Goal: Check status: Check status

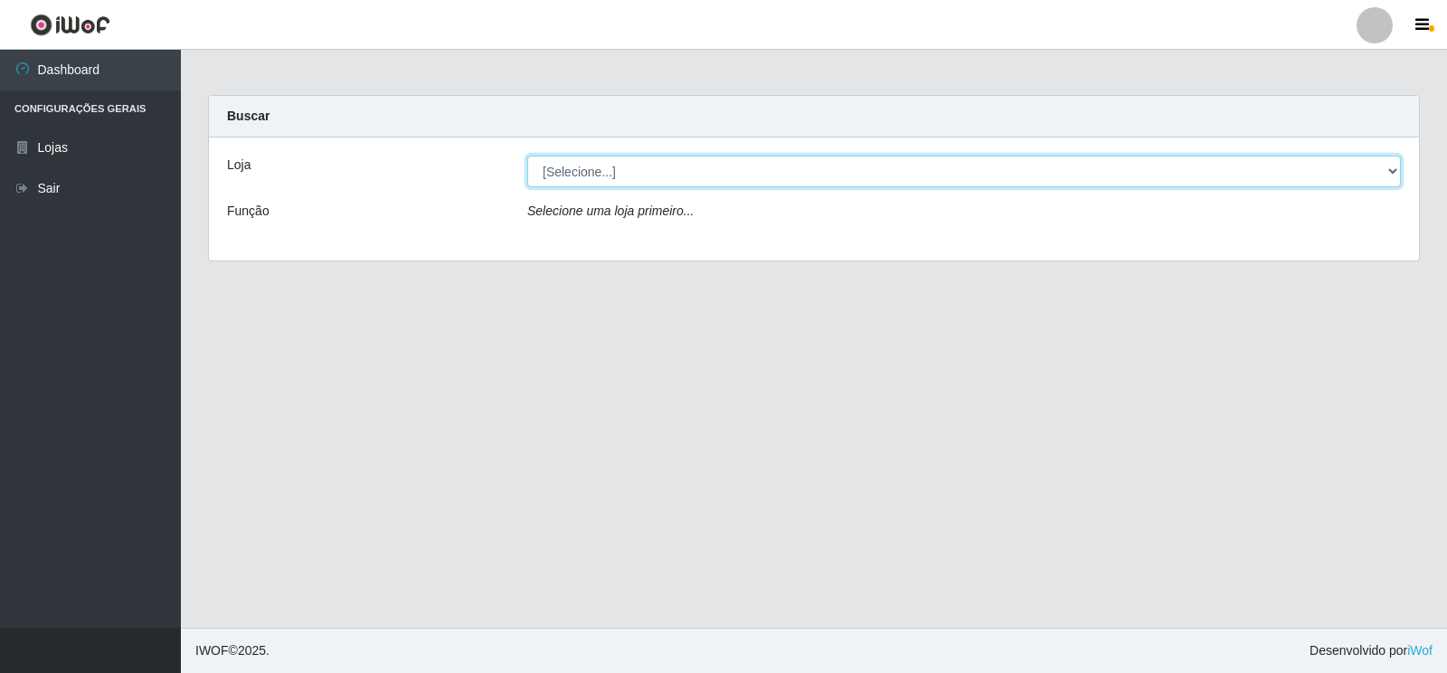
click at [670, 169] on select "[Selecione...] Atacado Vem - Loja 30 Laranjeiras Velha" at bounding box center [963, 172] width 873 height 32
select select "495"
click at [527, 156] on select "[Selecione...] Atacado Vem - Loja 30 Laranjeiras Velha" at bounding box center [963, 172] width 873 height 32
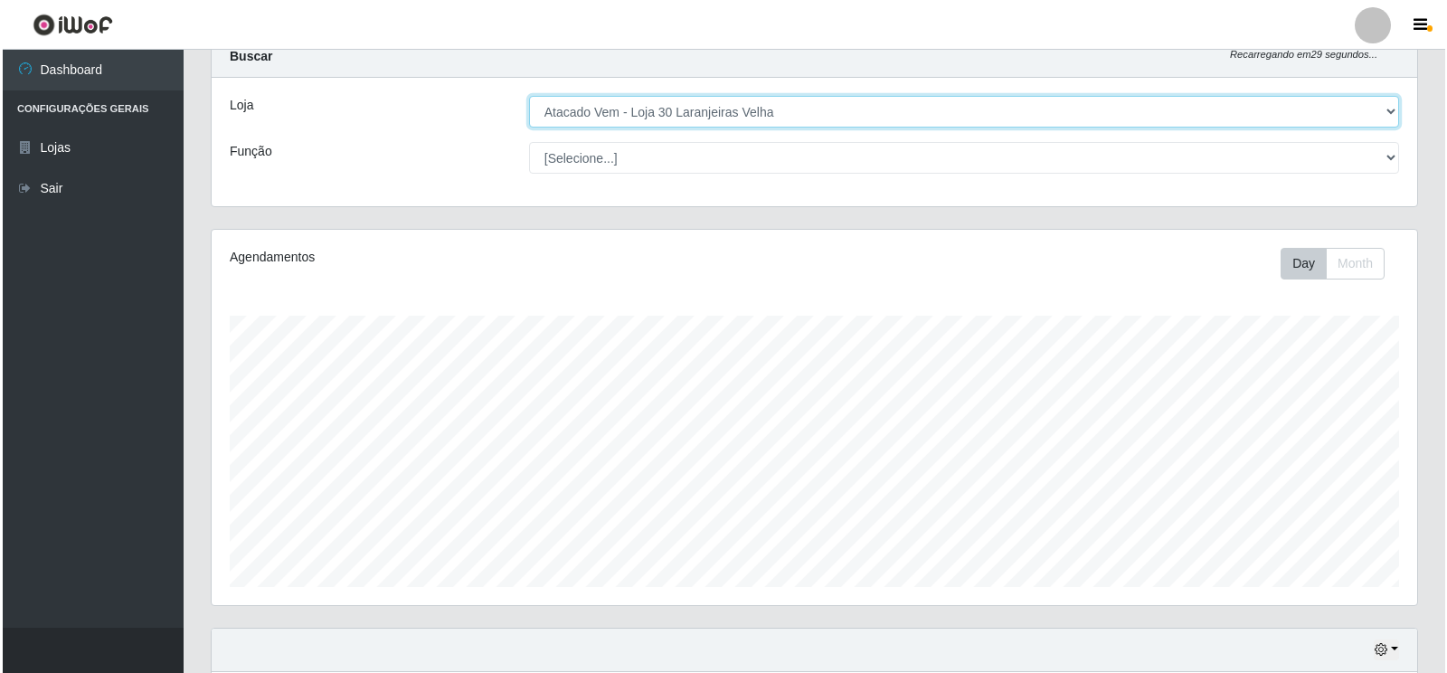
scroll to position [609, 0]
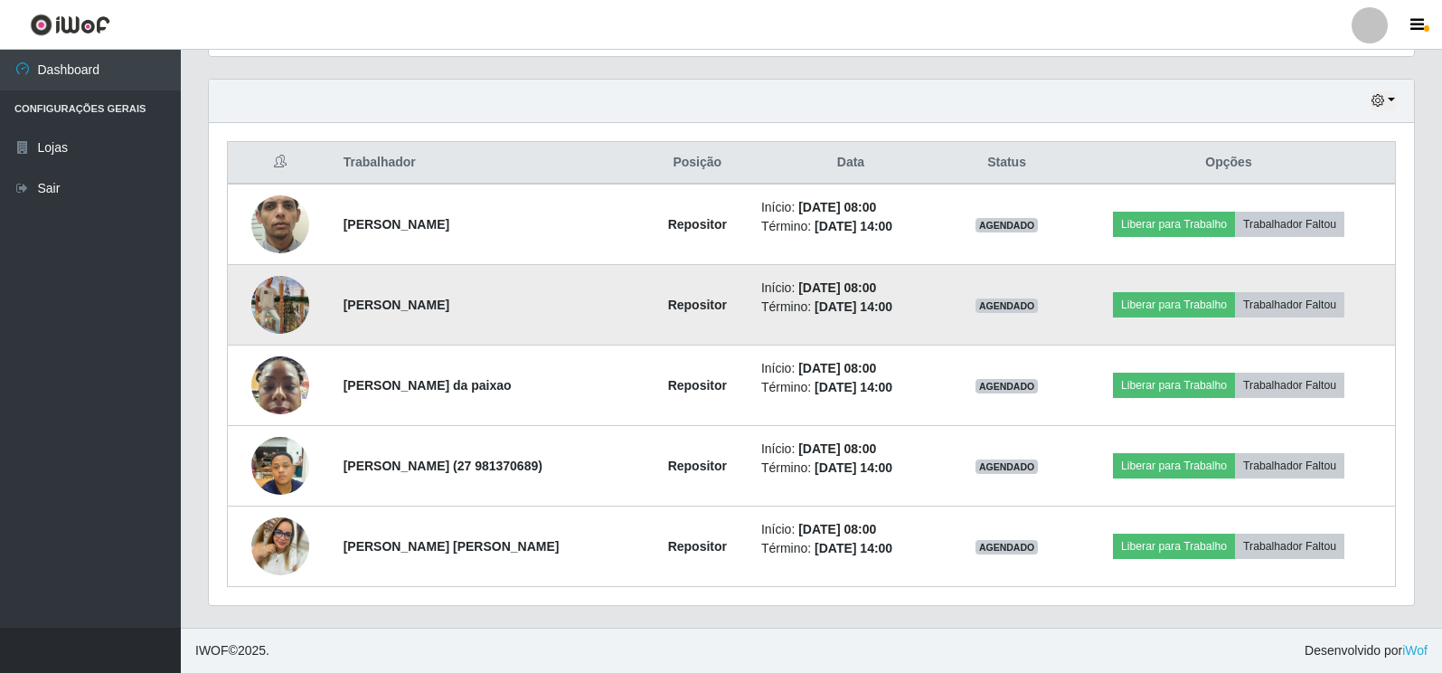
click at [287, 292] on img at bounding box center [280, 304] width 58 height 103
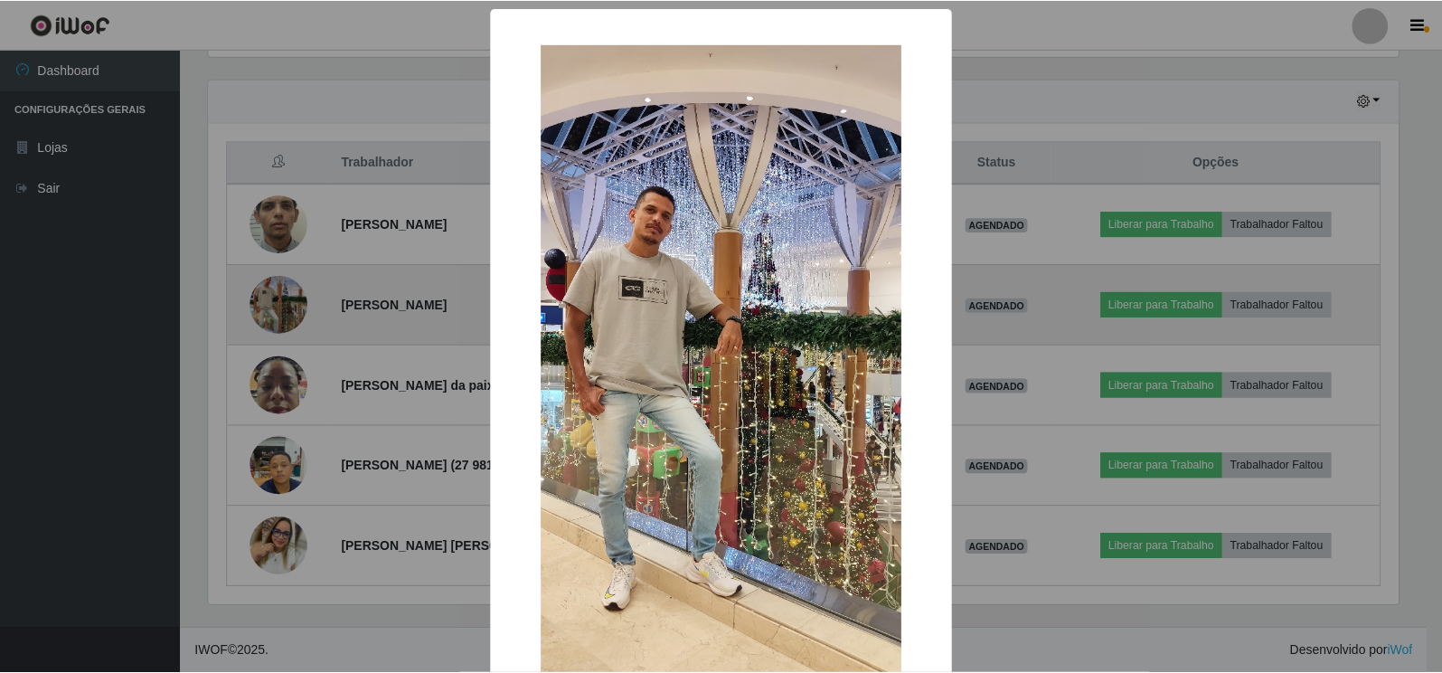
scroll to position [375, 1194]
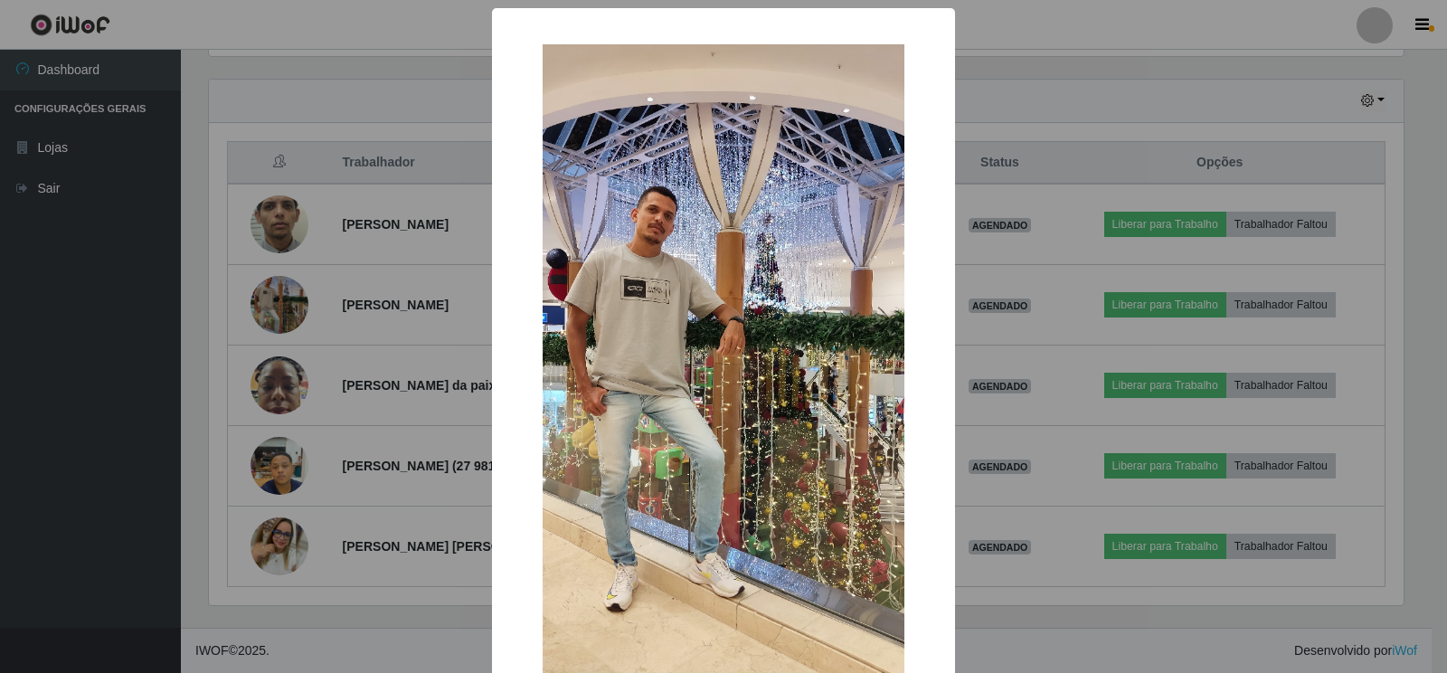
click at [345, 651] on div "× OK Cancel" at bounding box center [723, 336] width 1447 height 673
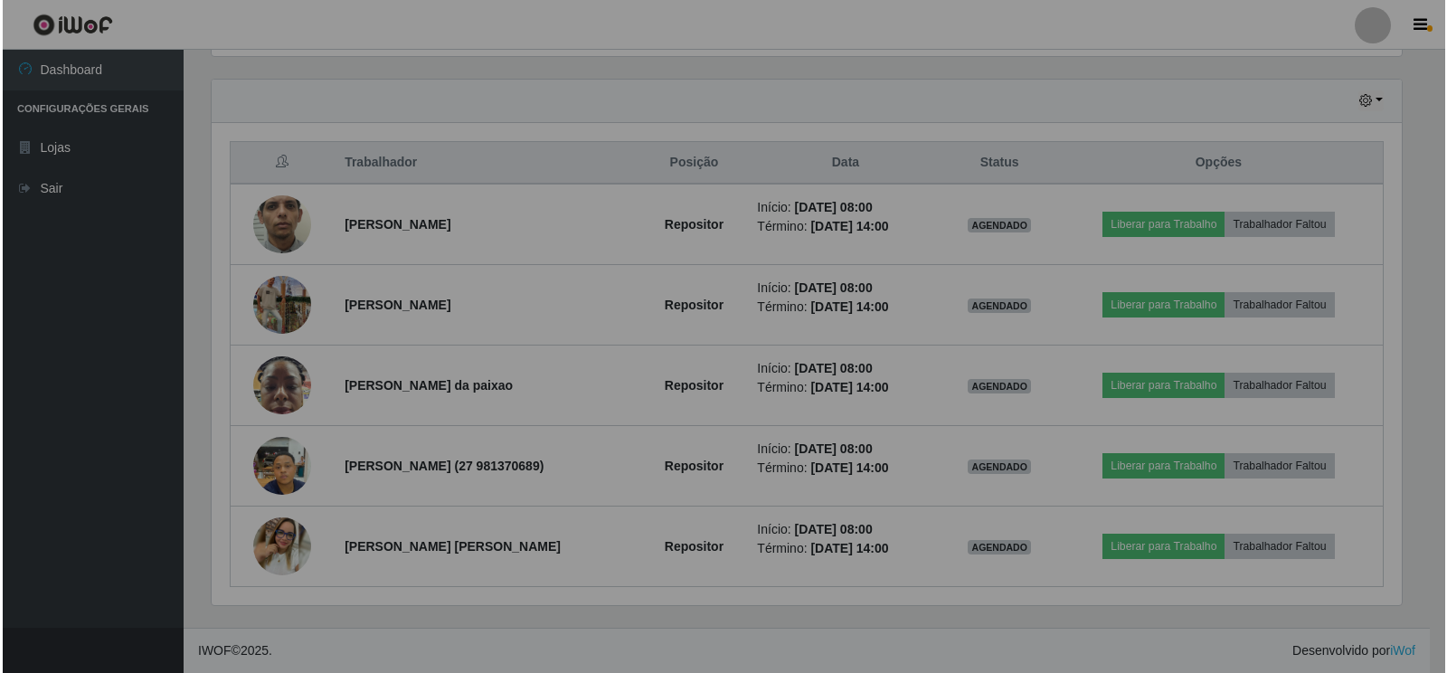
scroll to position [375, 1205]
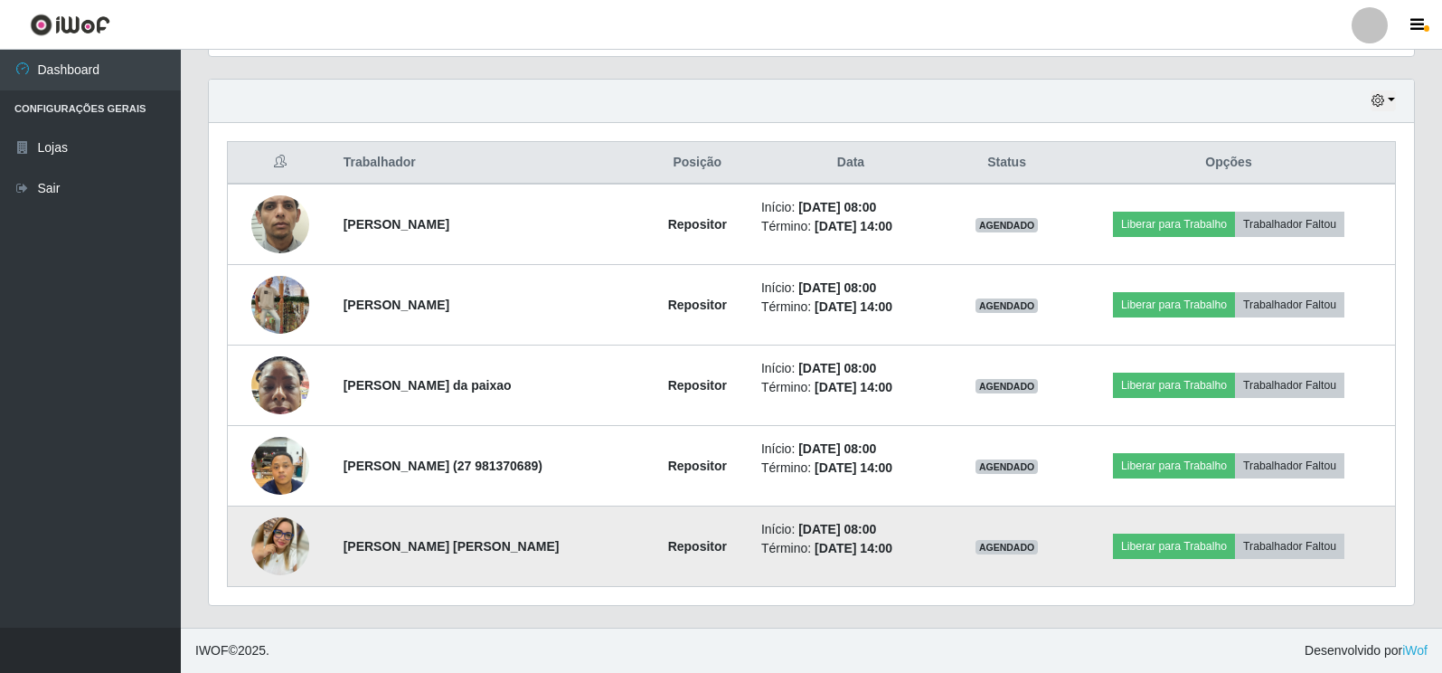
click at [270, 543] on img at bounding box center [280, 546] width 58 height 58
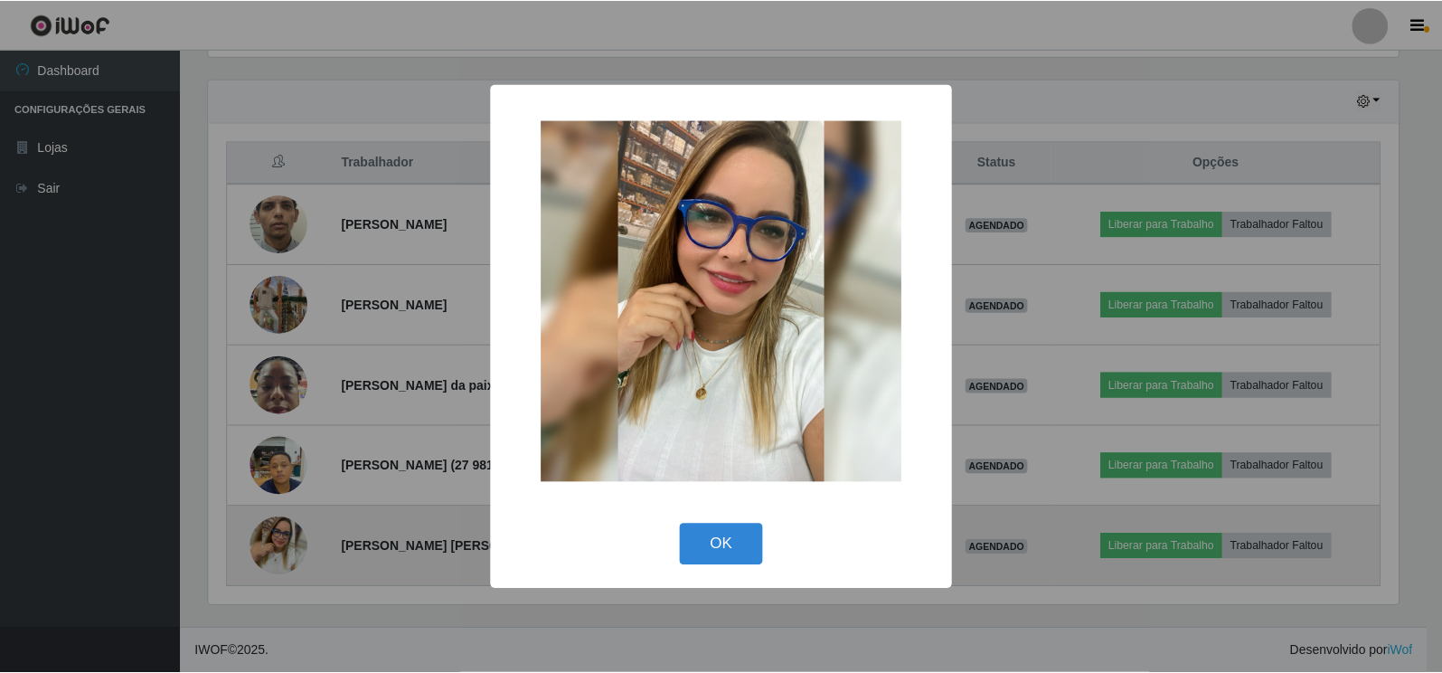
scroll to position [375, 1194]
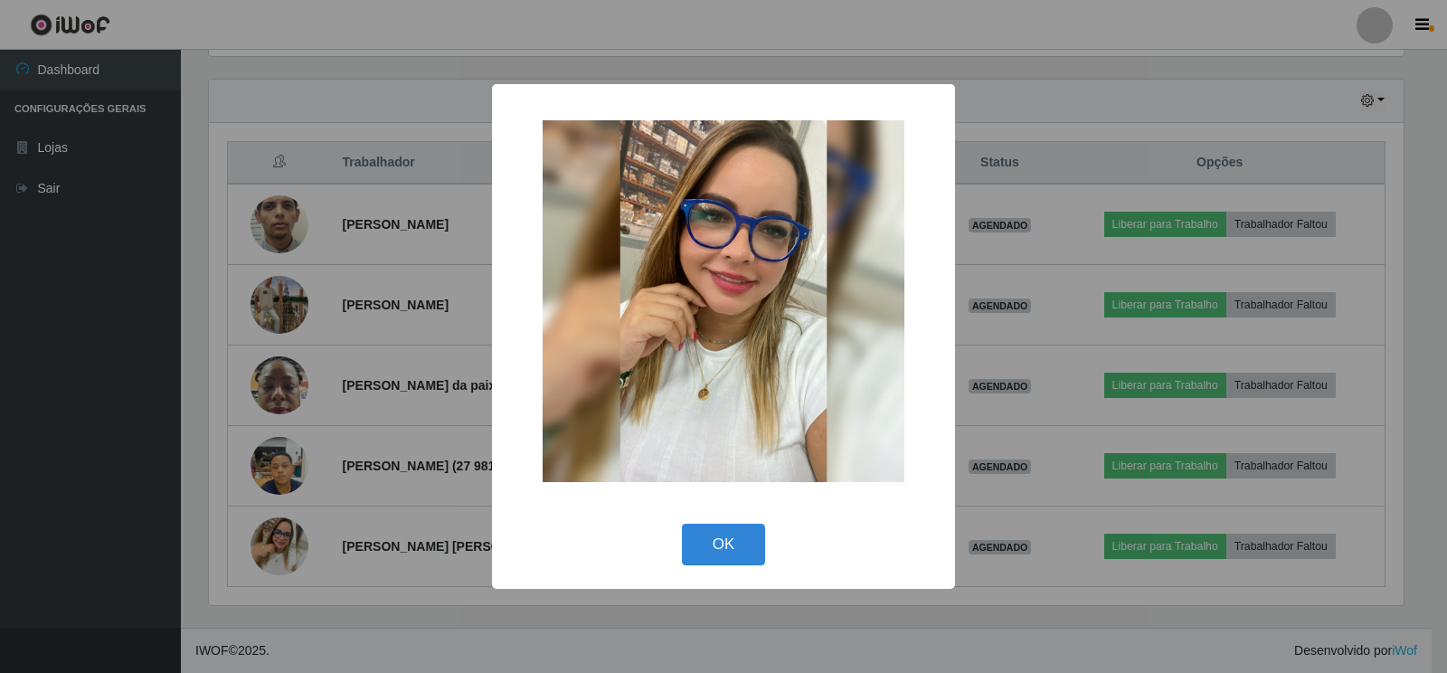
click at [439, 637] on div "× OK Cancel" at bounding box center [723, 336] width 1447 height 673
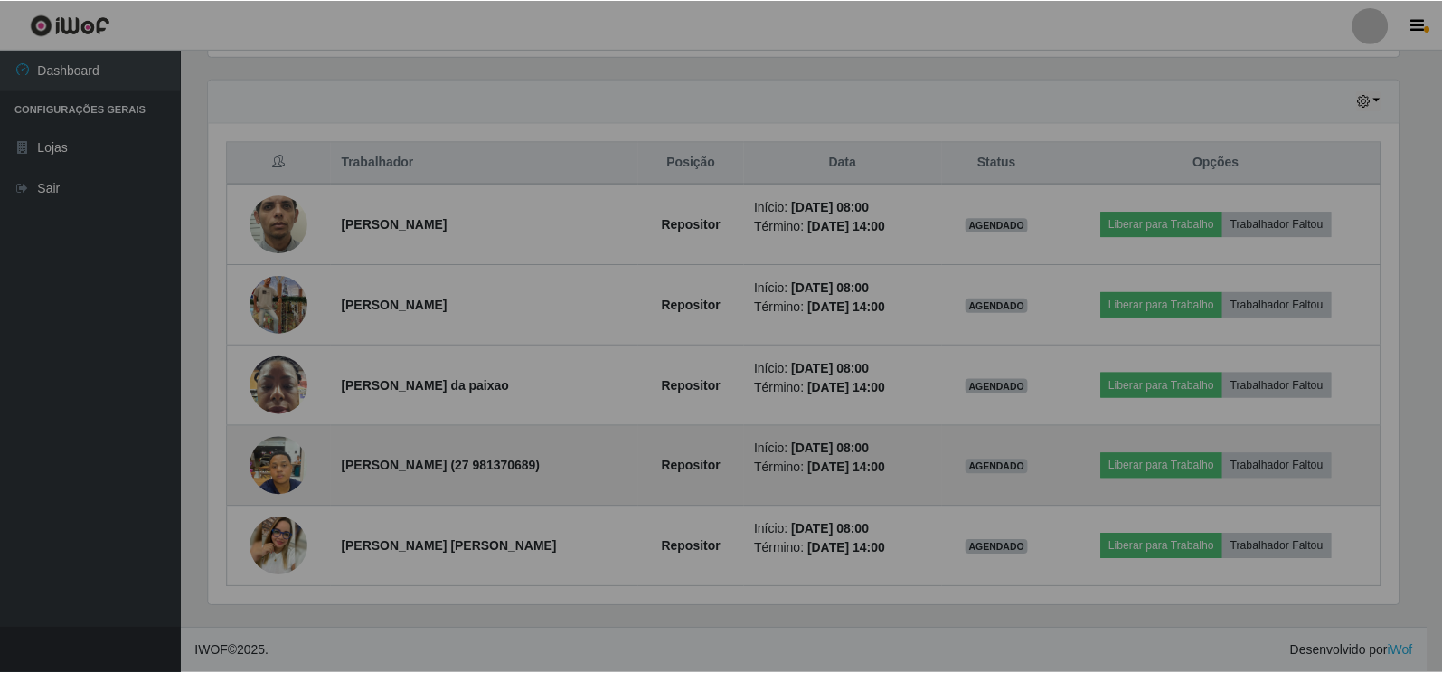
scroll to position [375, 1205]
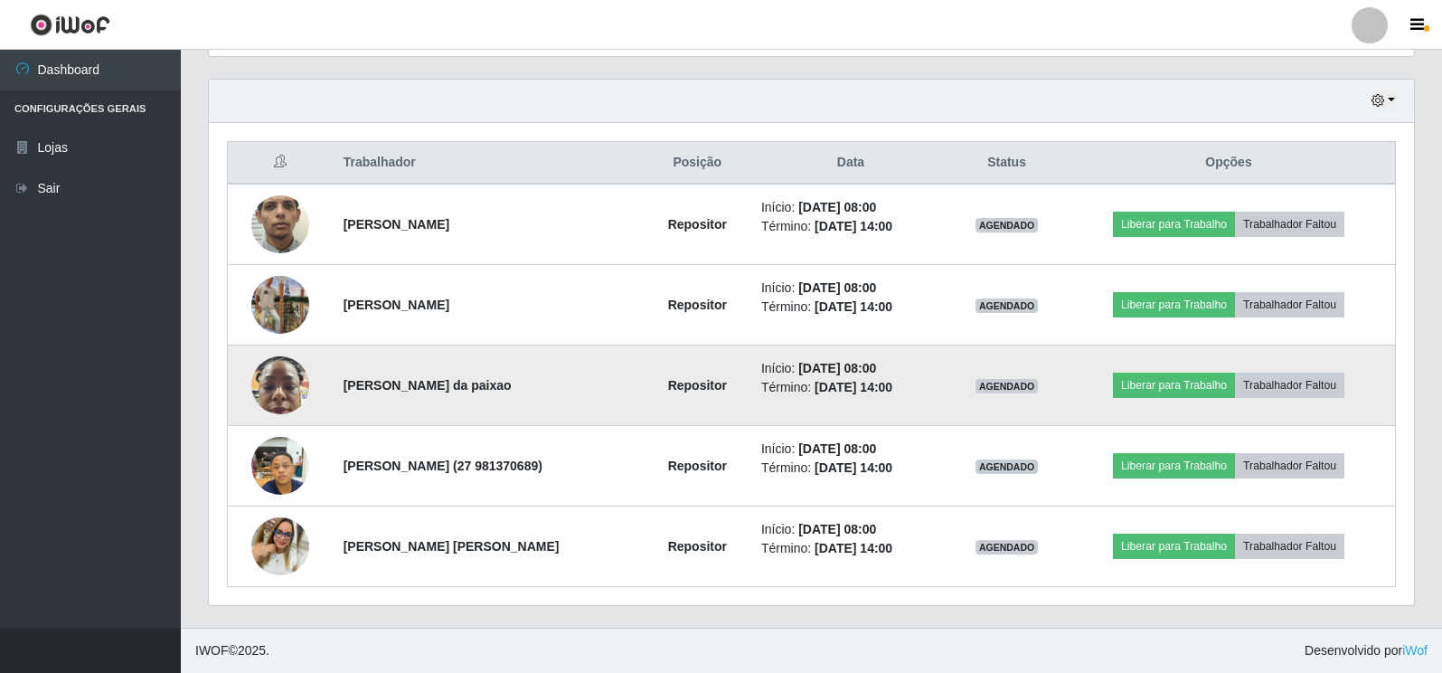
click at [276, 408] on img at bounding box center [280, 384] width 58 height 77
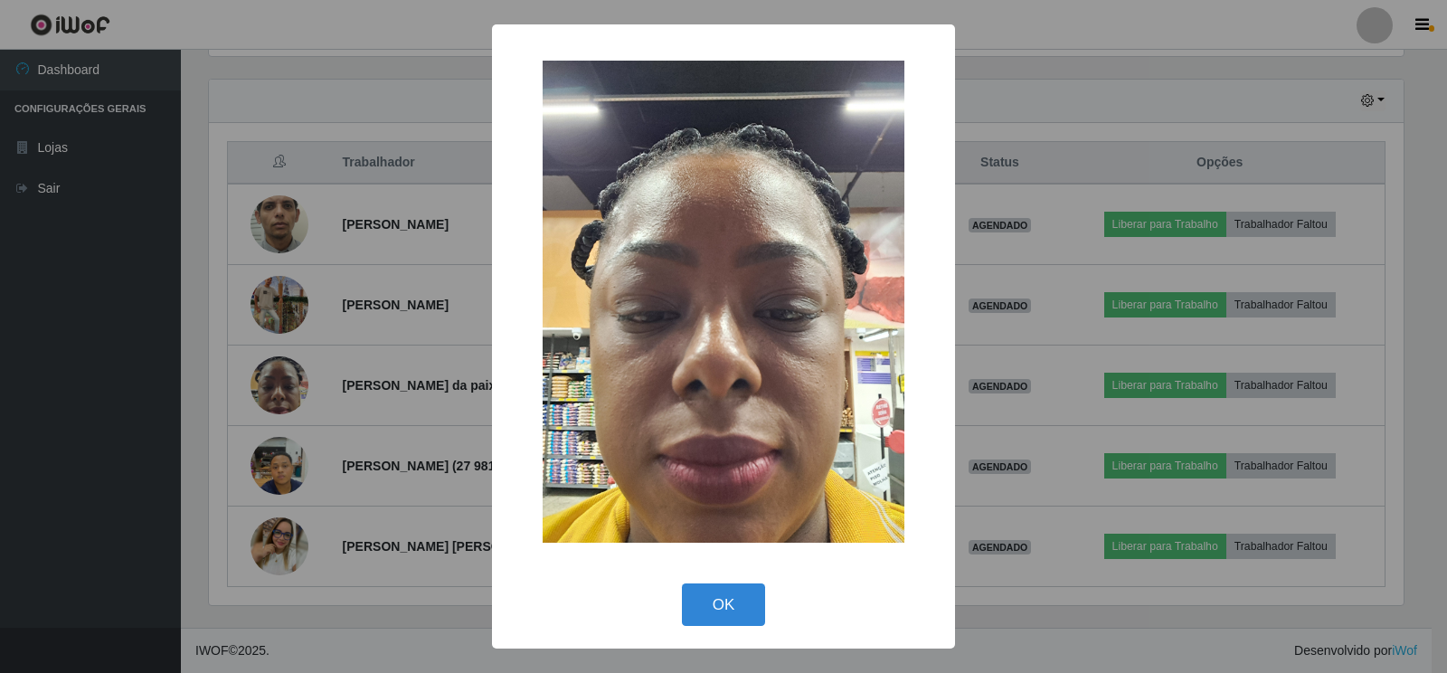
click at [374, 643] on div "× OK Cancel" at bounding box center [723, 336] width 1447 height 673
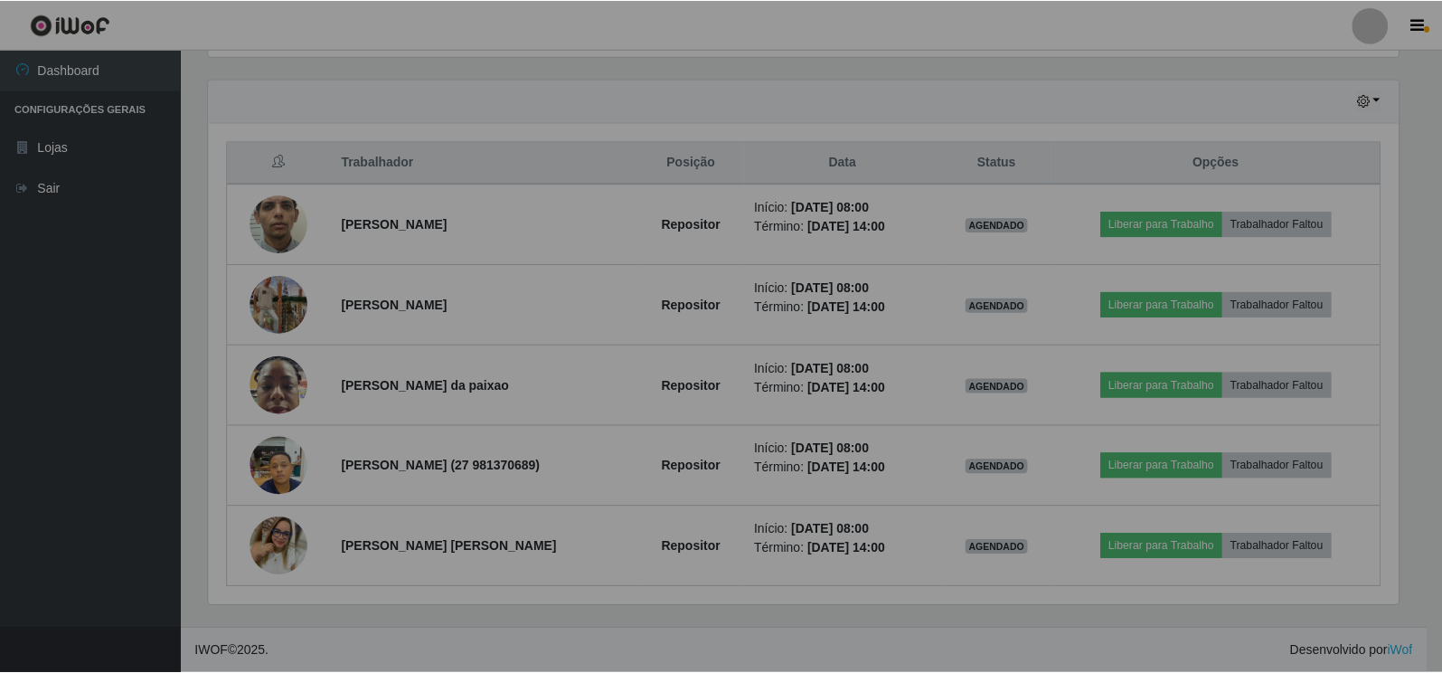
scroll to position [375, 1205]
